Goal: Information Seeking & Learning: Learn about a topic

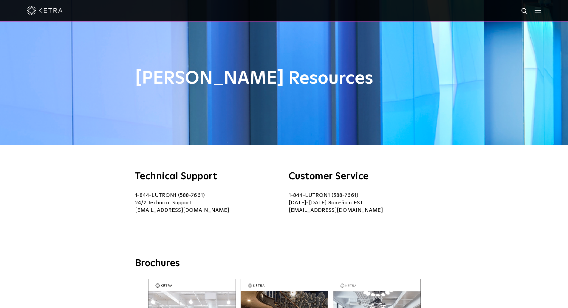
click at [45, 14] on img at bounding box center [45, 10] width 36 height 9
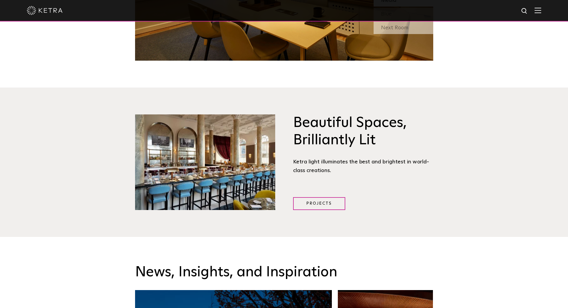
scroll to position [750, 0]
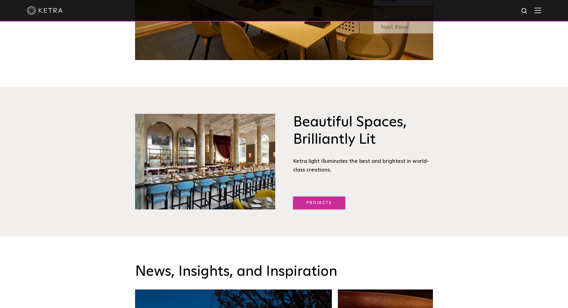
click at [326, 202] on link "Projects" at bounding box center [319, 202] width 52 height 13
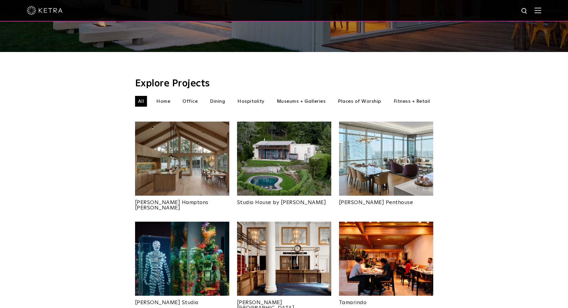
scroll to position [178, 0]
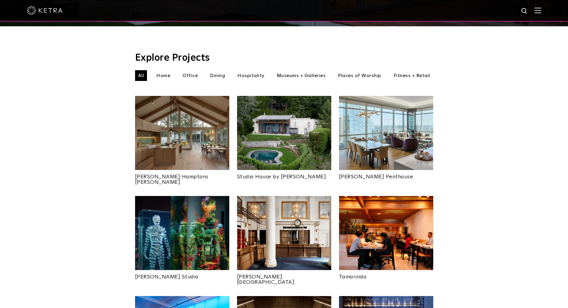
click at [283, 132] on img at bounding box center [284, 133] width 94 height 74
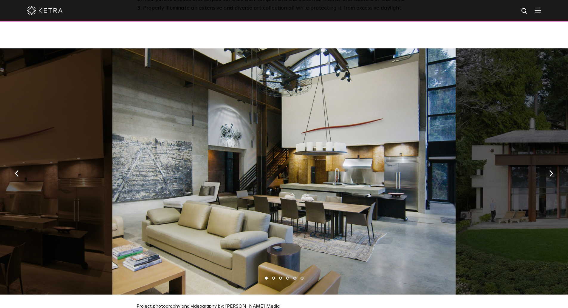
scroll to position [590, 0]
click at [553, 167] on button "button" at bounding box center [551, 172] width 13 height 21
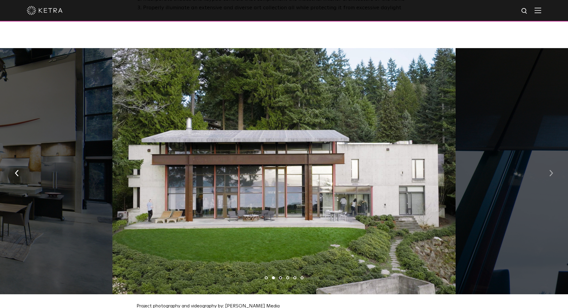
click at [553, 167] on button "button" at bounding box center [551, 172] width 13 height 21
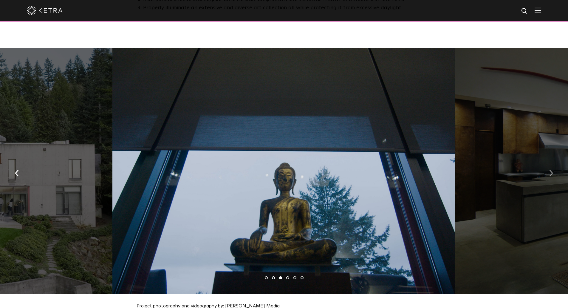
click at [553, 167] on button "button" at bounding box center [551, 172] width 13 height 21
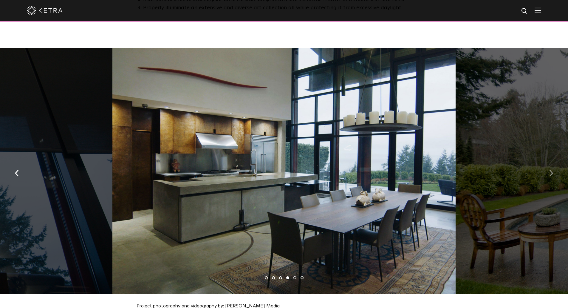
click at [553, 167] on button "button" at bounding box center [551, 172] width 13 height 21
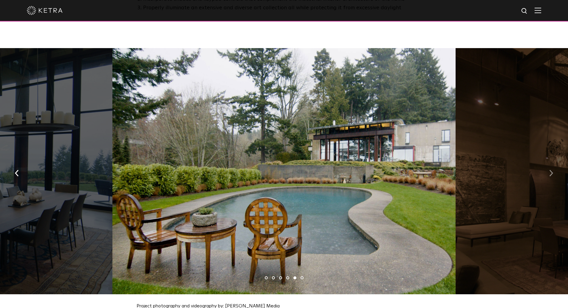
click at [553, 167] on button "button" at bounding box center [551, 172] width 13 height 21
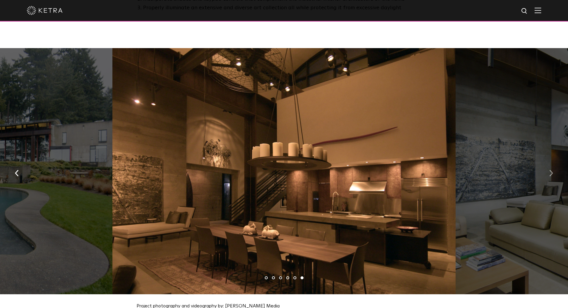
click at [553, 167] on button "button" at bounding box center [551, 172] width 13 height 21
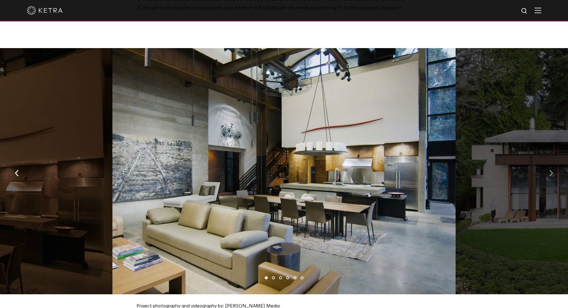
click at [553, 167] on button "button" at bounding box center [551, 172] width 13 height 21
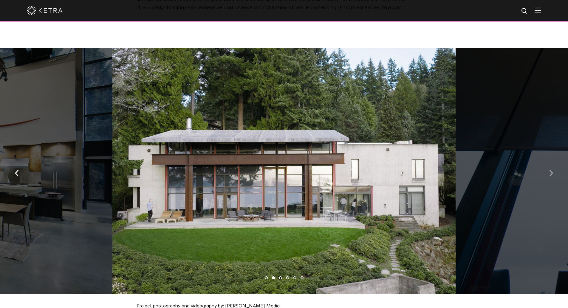
click at [553, 169] on img "button" at bounding box center [552, 172] width 4 height 7
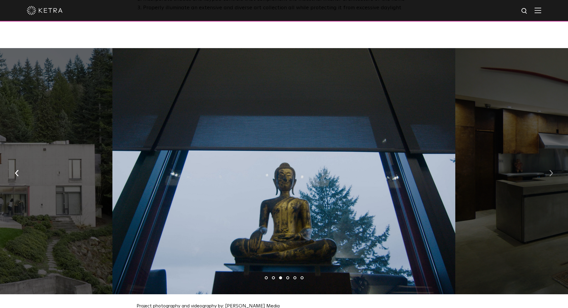
click at [553, 169] on img "button" at bounding box center [552, 172] width 4 height 7
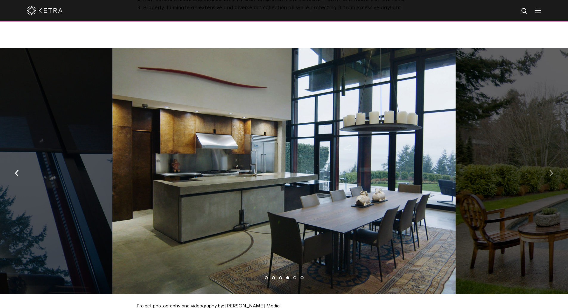
click at [553, 169] on img "button" at bounding box center [552, 172] width 4 height 7
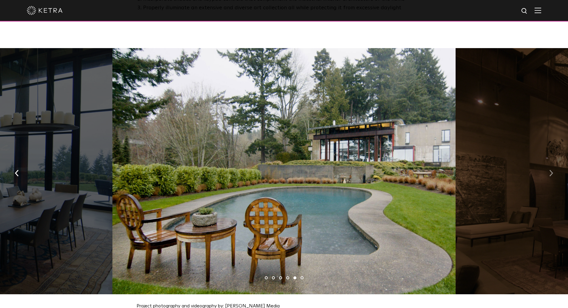
click at [553, 169] on img "button" at bounding box center [552, 172] width 4 height 7
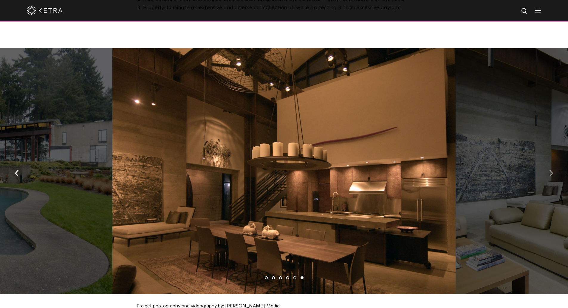
click at [553, 169] on img "button" at bounding box center [552, 172] width 4 height 7
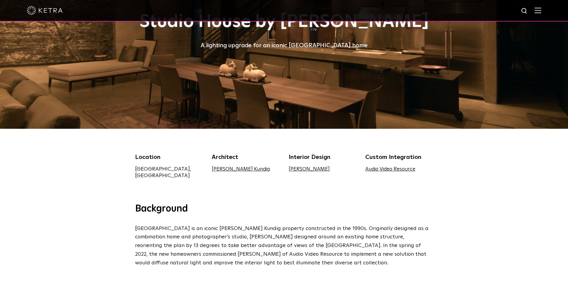
scroll to position [13, 0]
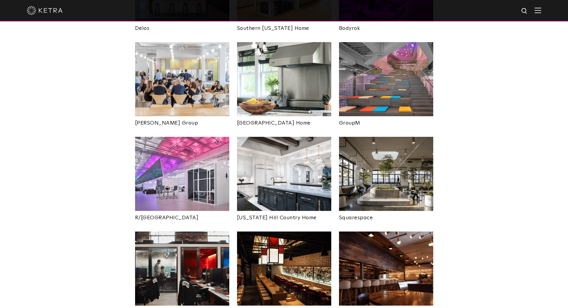
scroll to position [1010, 0]
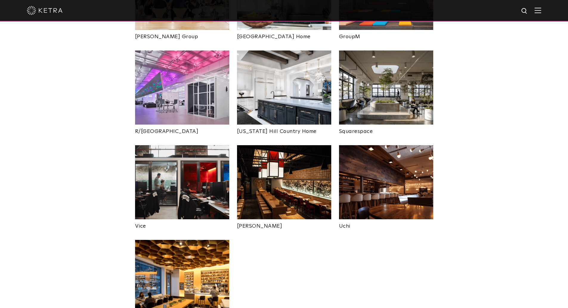
scroll to position [1096, 0]
drag, startPoint x: 284, startPoint y: 158, endPoint x: 282, endPoint y: 154, distance: 4.7
click at [282, 154] on img at bounding box center [284, 182] width 94 height 74
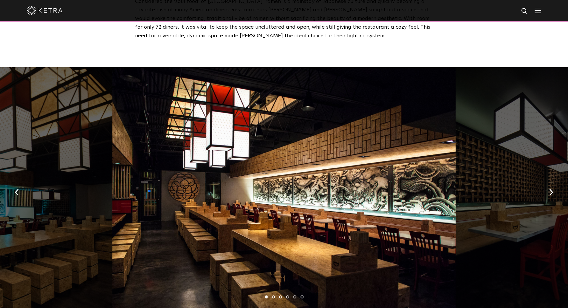
scroll to position [293, 0]
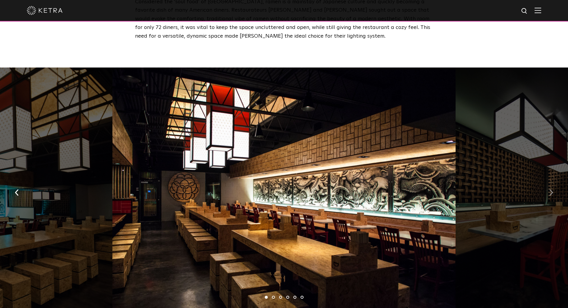
click at [551, 189] on img "button" at bounding box center [552, 192] width 4 height 7
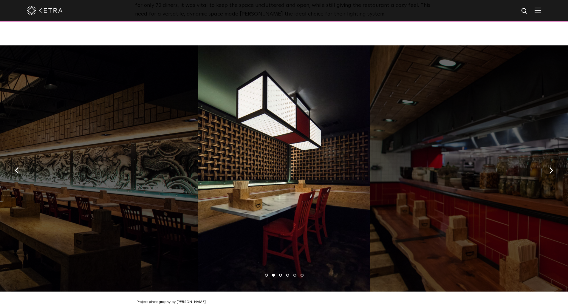
scroll to position [316, 0]
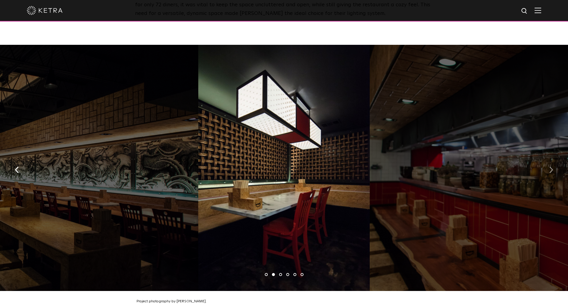
click at [553, 166] on img "button" at bounding box center [552, 169] width 4 height 7
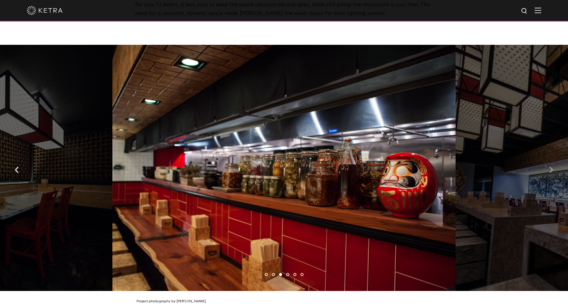
click at [553, 166] on img "button" at bounding box center [552, 169] width 4 height 7
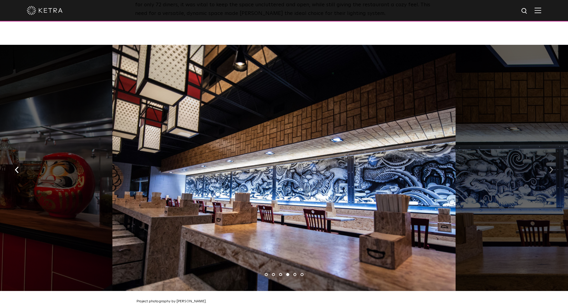
click at [553, 166] on img "button" at bounding box center [552, 169] width 4 height 7
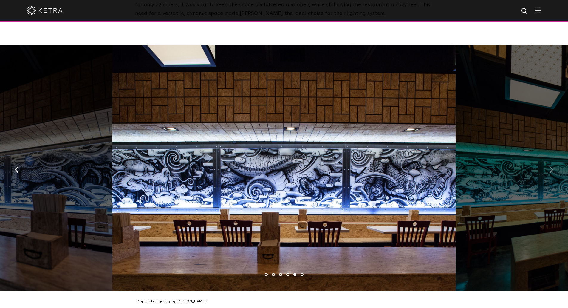
click at [553, 166] on img "button" at bounding box center [552, 169] width 4 height 7
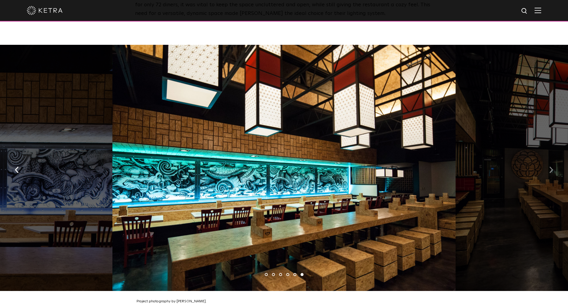
click at [553, 166] on img "button" at bounding box center [552, 169] width 4 height 7
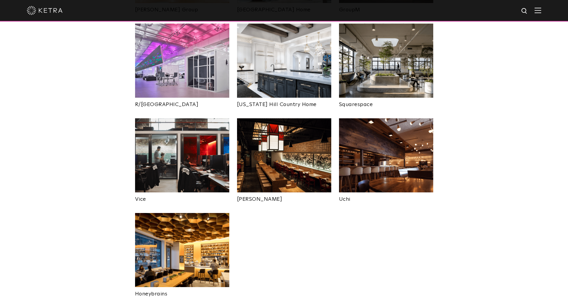
scroll to position [1122, 0]
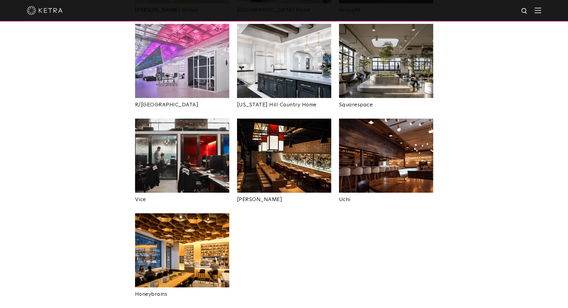
click at [379, 139] on img at bounding box center [386, 155] width 94 height 74
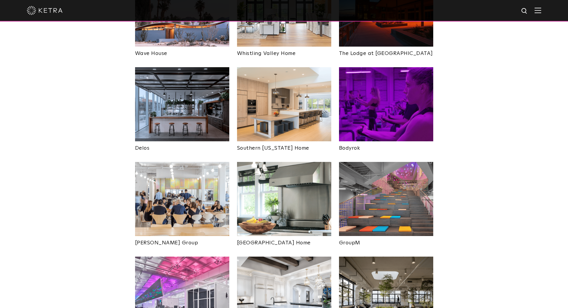
scroll to position [889, 0]
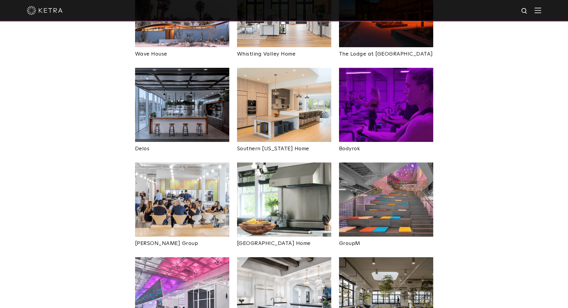
click at [189, 180] on img at bounding box center [182, 199] width 94 height 74
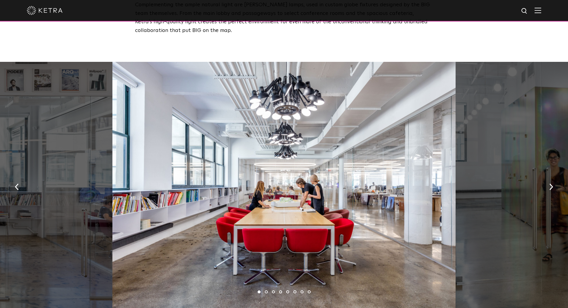
scroll to position [437, 0]
click at [552, 183] on img "button" at bounding box center [552, 186] width 4 height 7
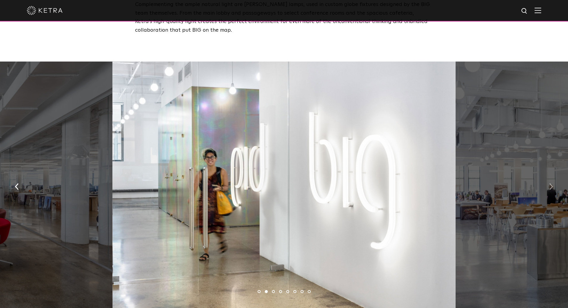
click at [552, 183] on img "button" at bounding box center [552, 186] width 4 height 7
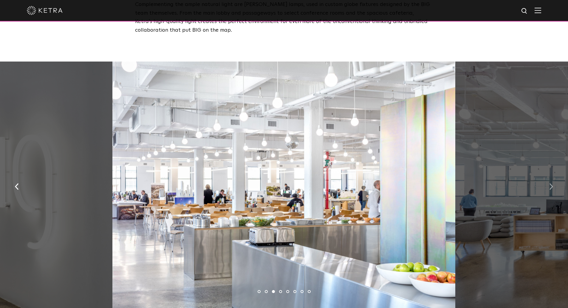
click at [552, 183] on img "button" at bounding box center [552, 186] width 4 height 7
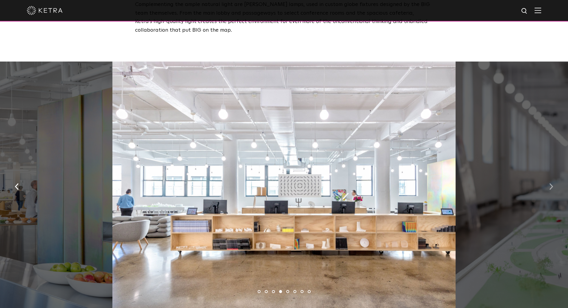
click at [552, 183] on img "button" at bounding box center [552, 186] width 4 height 7
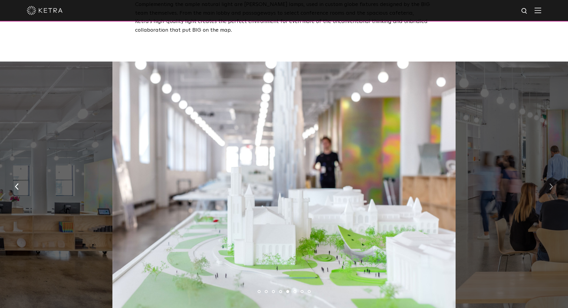
click at [552, 183] on img "button" at bounding box center [552, 186] width 4 height 7
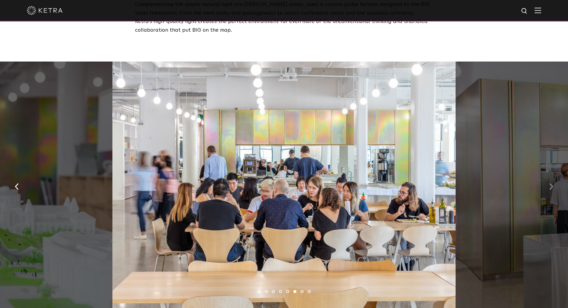
click at [552, 183] on img "button" at bounding box center [552, 186] width 4 height 7
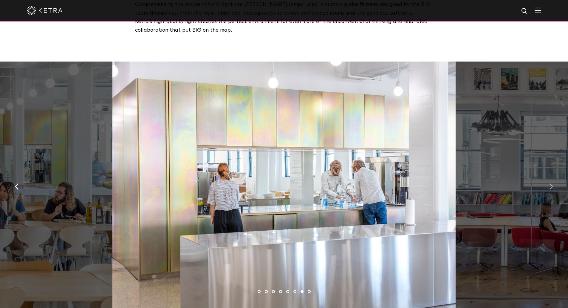
click at [552, 183] on img "button" at bounding box center [552, 186] width 4 height 7
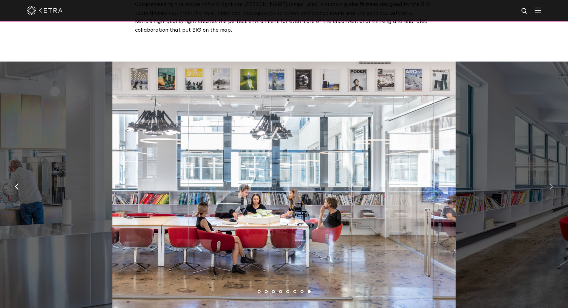
click at [552, 183] on img "button" at bounding box center [552, 186] width 4 height 7
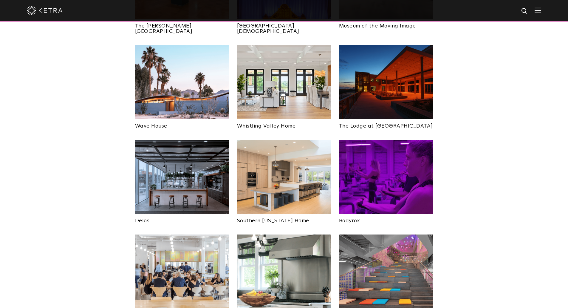
scroll to position [817, 0]
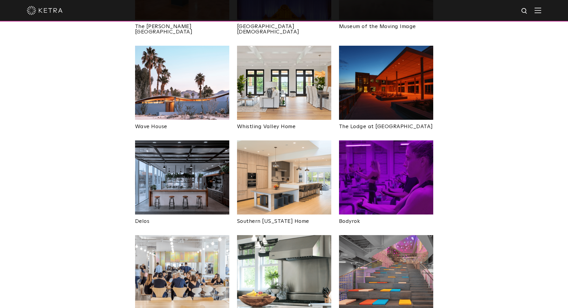
click at [110, 162] on div "Explore Projects All All Home Office Dining Hospitality" at bounding box center [284, 11] width 568 height 1249
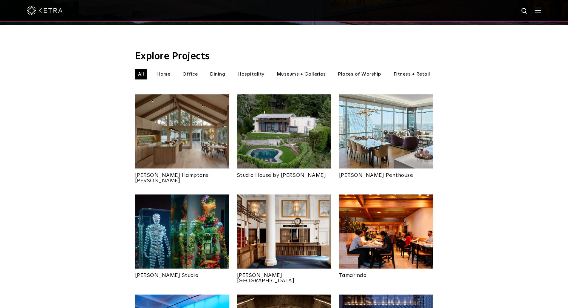
scroll to position [179, 0]
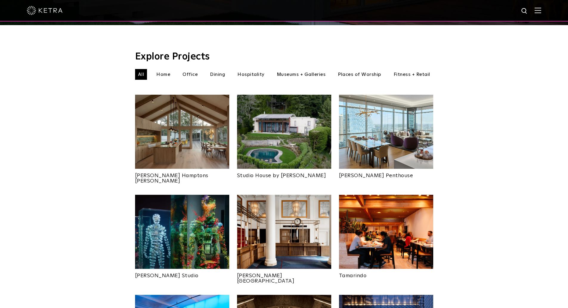
click at [164, 123] on img at bounding box center [182, 132] width 94 height 74
click at [277, 120] on img at bounding box center [284, 132] width 94 height 74
click at [168, 69] on li "Home" at bounding box center [163, 74] width 20 height 11
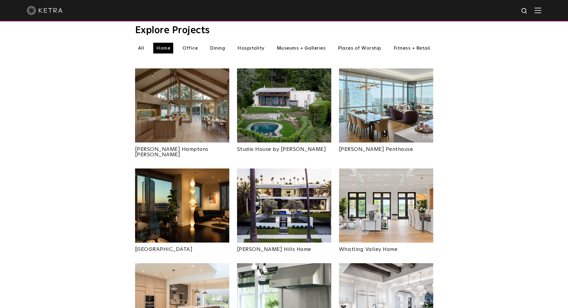
scroll to position [170, 0]
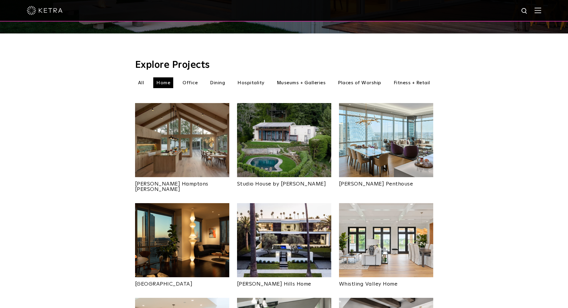
click at [282, 134] on img at bounding box center [284, 140] width 94 height 74
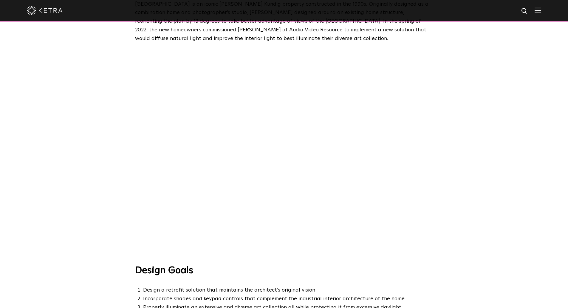
scroll to position [294, 0]
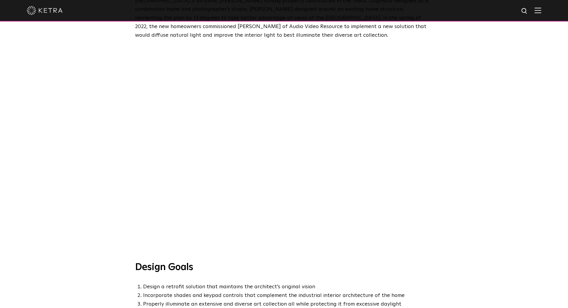
click at [99, 208] on div at bounding box center [284, 150] width 568 height 221
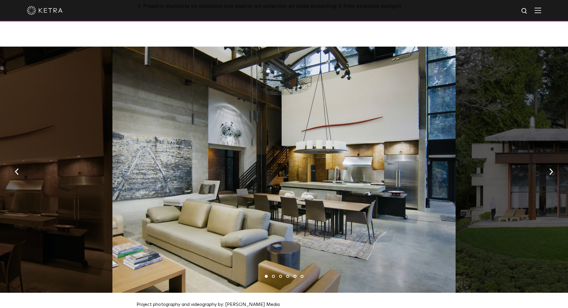
scroll to position [592, 0]
click at [549, 166] on button "button" at bounding box center [551, 170] width 13 height 21
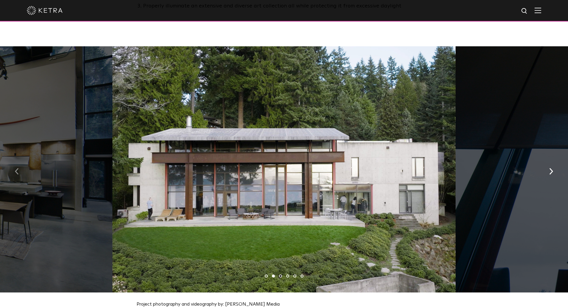
click at [16, 169] on img "button" at bounding box center [17, 171] width 4 height 7
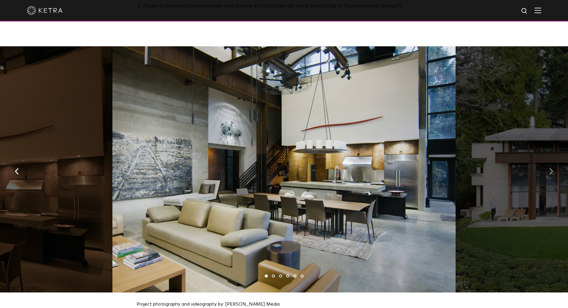
click at [554, 163] on button "button" at bounding box center [551, 170] width 13 height 21
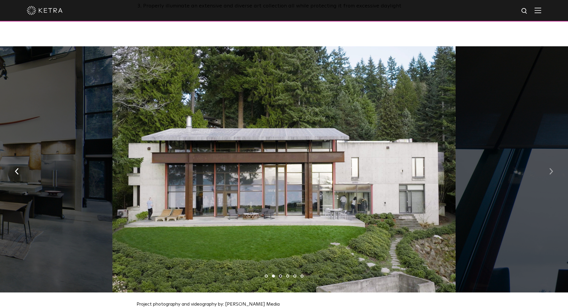
click at [554, 163] on button "button" at bounding box center [551, 170] width 13 height 21
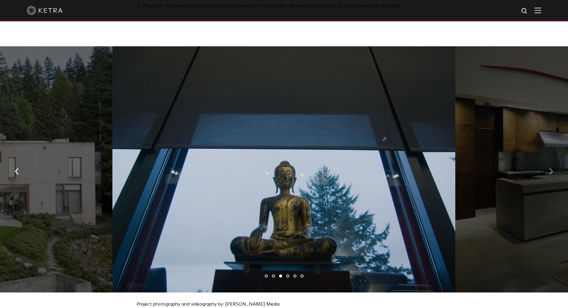
click at [554, 163] on button "button" at bounding box center [551, 170] width 13 height 21
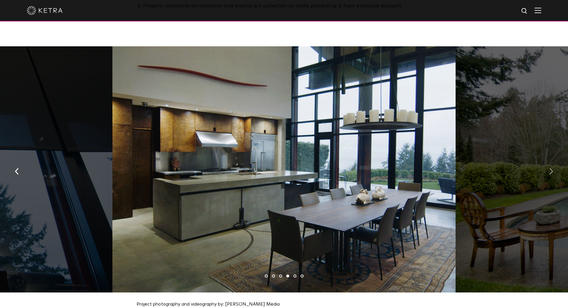
click at [554, 163] on button "button" at bounding box center [551, 170] width 13 height 21
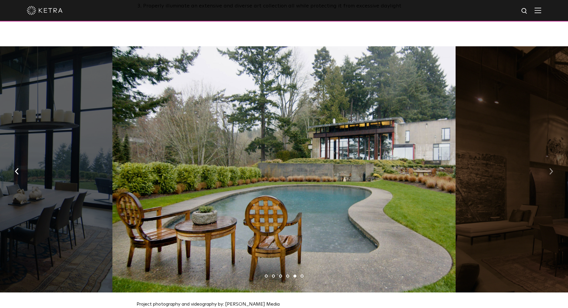
click at [554, 163] on button "button" at bounding box center [551, 170] width 13 height 21
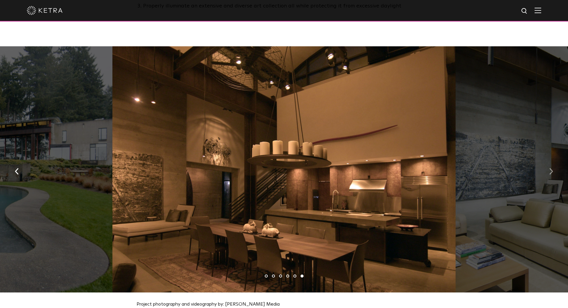
click at [554, 163] on button "button" at bounding box center [551, 170] width 13 height 21
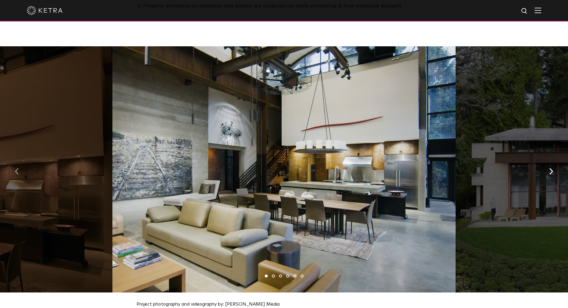
click at [17, 168] on img "button" at bounding box center [17, 171] width 4 height 7
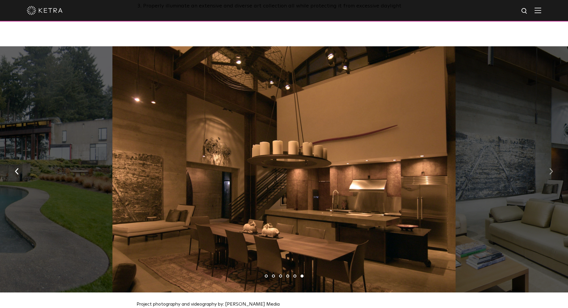
click at [553, 169] on img "button" at bounding box center [552, 171] width 4 height 7
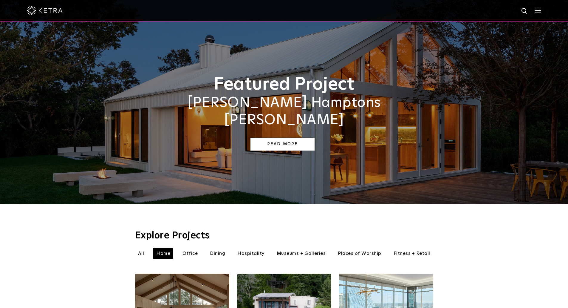
click at [275, 138] on link "Read More" at bounding box center [283, 144] width 64 height 13
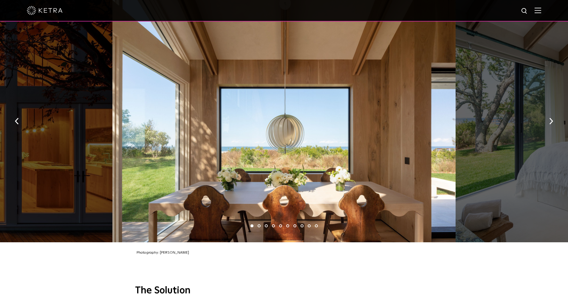
scroll to position [898, 0]
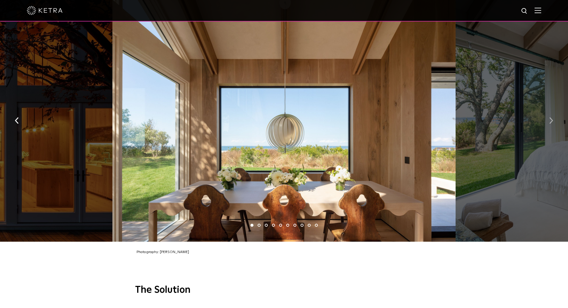
click at [551, 117] on img "button" at bounding box center [552, 120] width 4 height 7
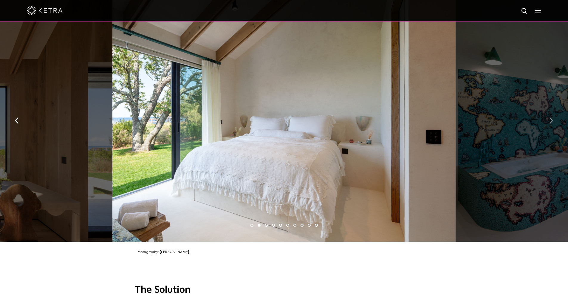
click at [551, 117] on img "button" at bounding box center [552, 120] width 4 height 7
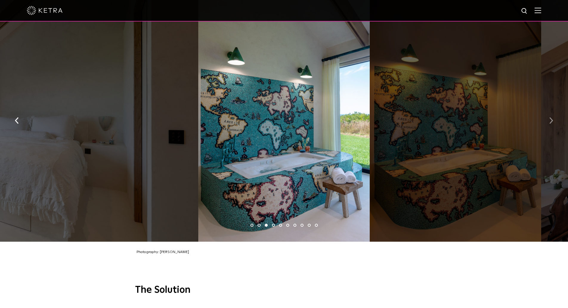
click at [551, 117] on img "button" at bounding box center [552, 120] width 4 height 7
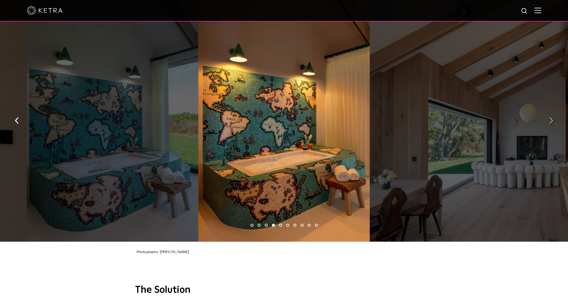
click at [551, 117] on img "button" at bounding box center [552, 120] width 4 height 7
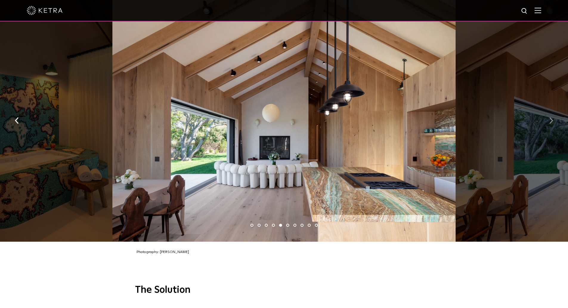
click at [551, 117] on img "button" at bounding box center [552, 120] width 4 height 7
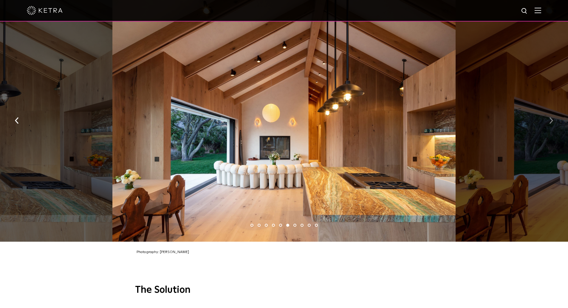
click at [551, 117] on img "button" at bounding box center [552, 120] width 4 height 7
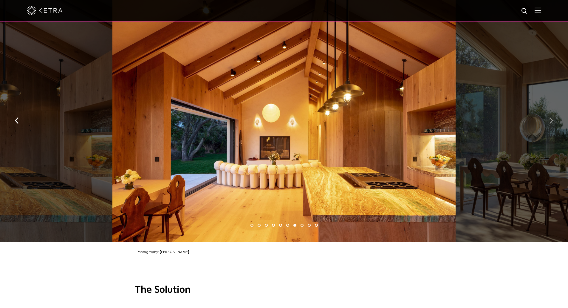
click at [551, 117] on img "button" at bounding box center [552, 120] width 4 height 7
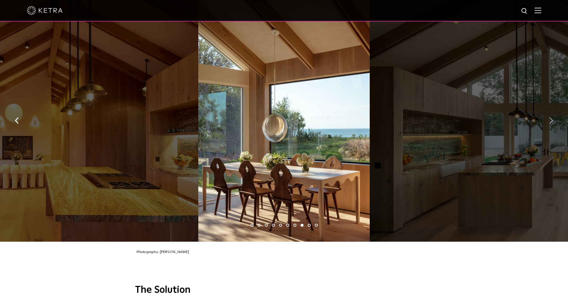
click at [551, 117] on img "button" at bounding box center [552, 120] width 4 height 7
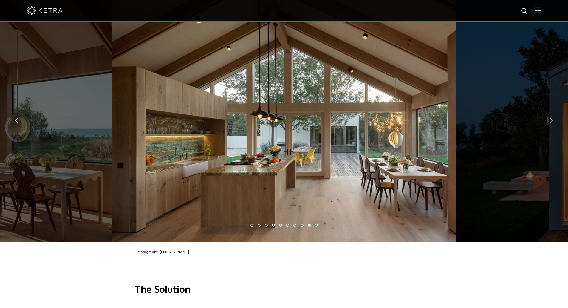
click at [551, 117] on img "button" at bounding box center [552, 120] width 4 height 7
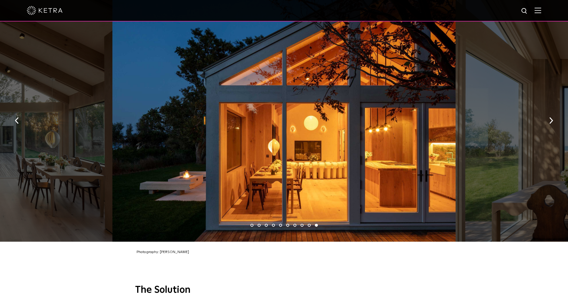
click at [57, 12] on img at bounding box center [45, 10] width 36 height 9
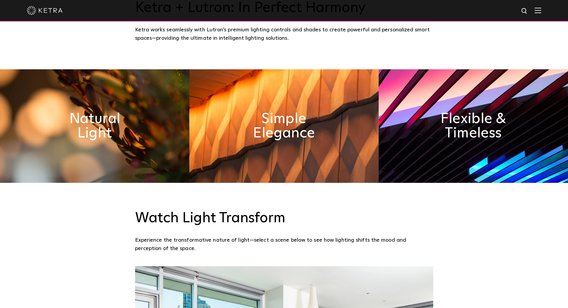
scroll to position [335, 0]
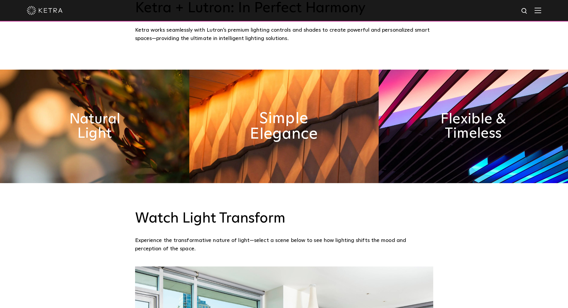
click at [286, 120] on h2 "Simple Elegance" at bounding box center [284, 126] width 98 height 31
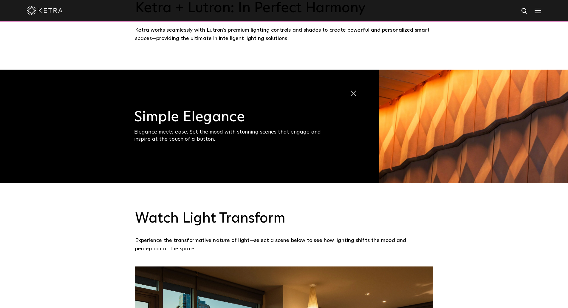
click at [354, 90] on span at bounding box center [355, 93] width 10 height 10
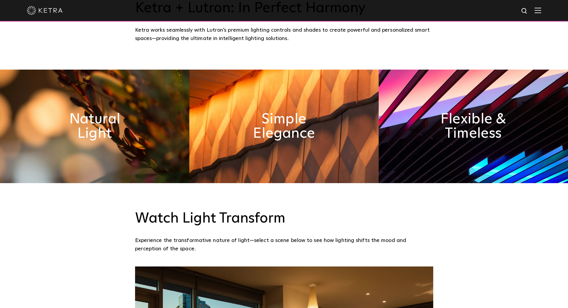
click at [436, 102] on img at bounding box center [473, 126] width 189 height 113
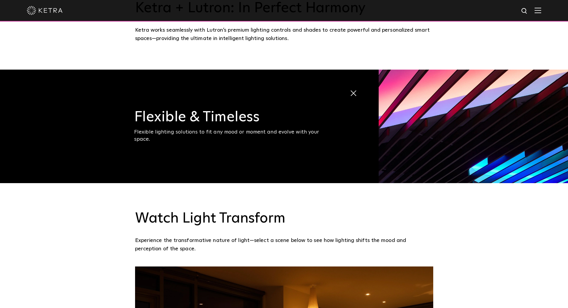
click at [353, 96] on span at bounding box center [355, 93] width 10 height 10
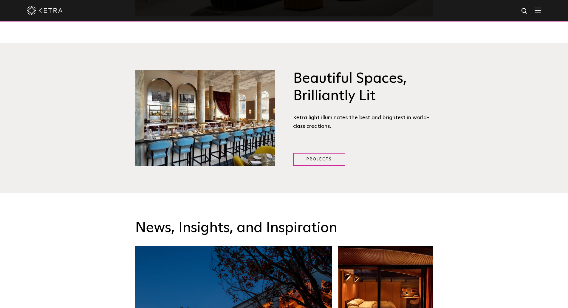
scroll to position [794, 0]
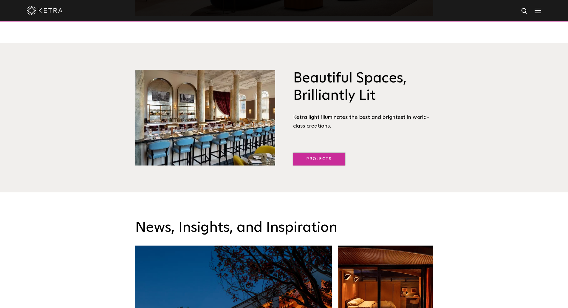
click at [325, 158] on link "Projects" at bounding box center [319, 158] width 52 height 13
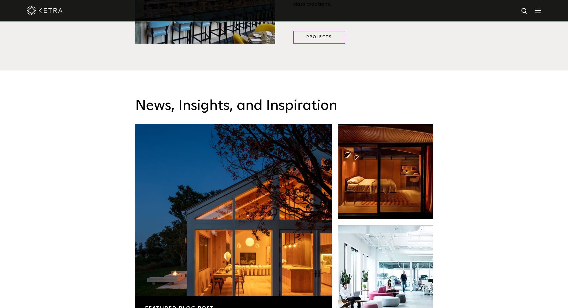
scroll to position [926, 0]
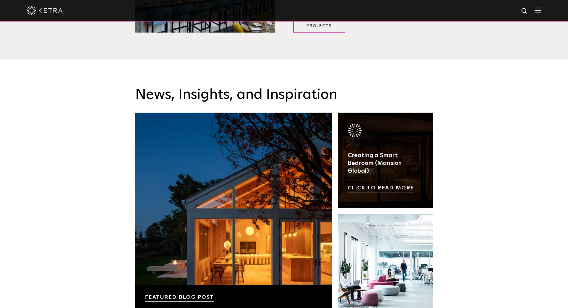
click at [365, 166] on link at bounding box center [385, 159] width 95 height 95
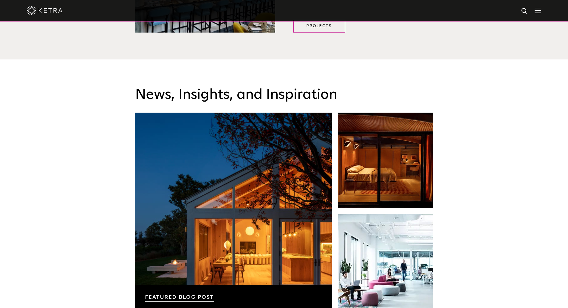
click at [490, 220] on div "News, Insights, and Inspiration Lutron Releases First-Ever Lighting Trend Repor…" at bounding box center [284, 251] width 568 height 384
click at [12, 59] on div "News, Insights, and Inspiration Lutron Releases First-Ever Lighting Trend Repor…" at bounding box center [284, 251] width 568 height 384
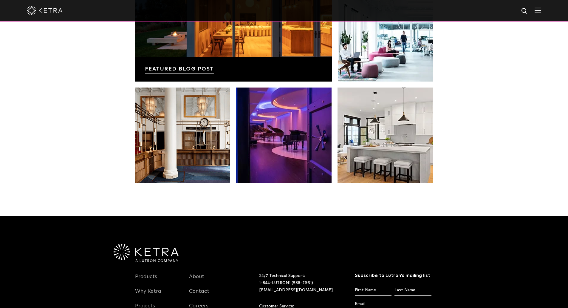
scroll to position [1165, 0]
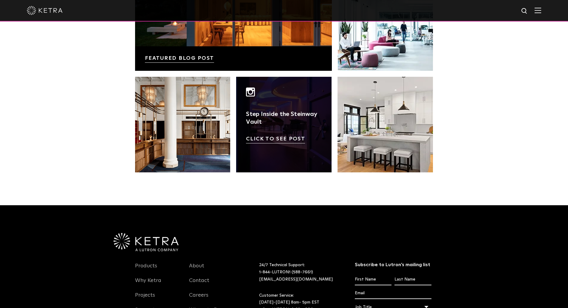
click at [300, 117] on link at bounding box center [283, 124] width 95 height 95
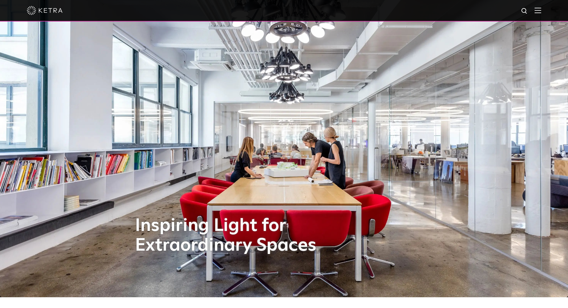
scroll to position [0, 0]
